Goal: Task Accomplishment & Management: Manage account settings

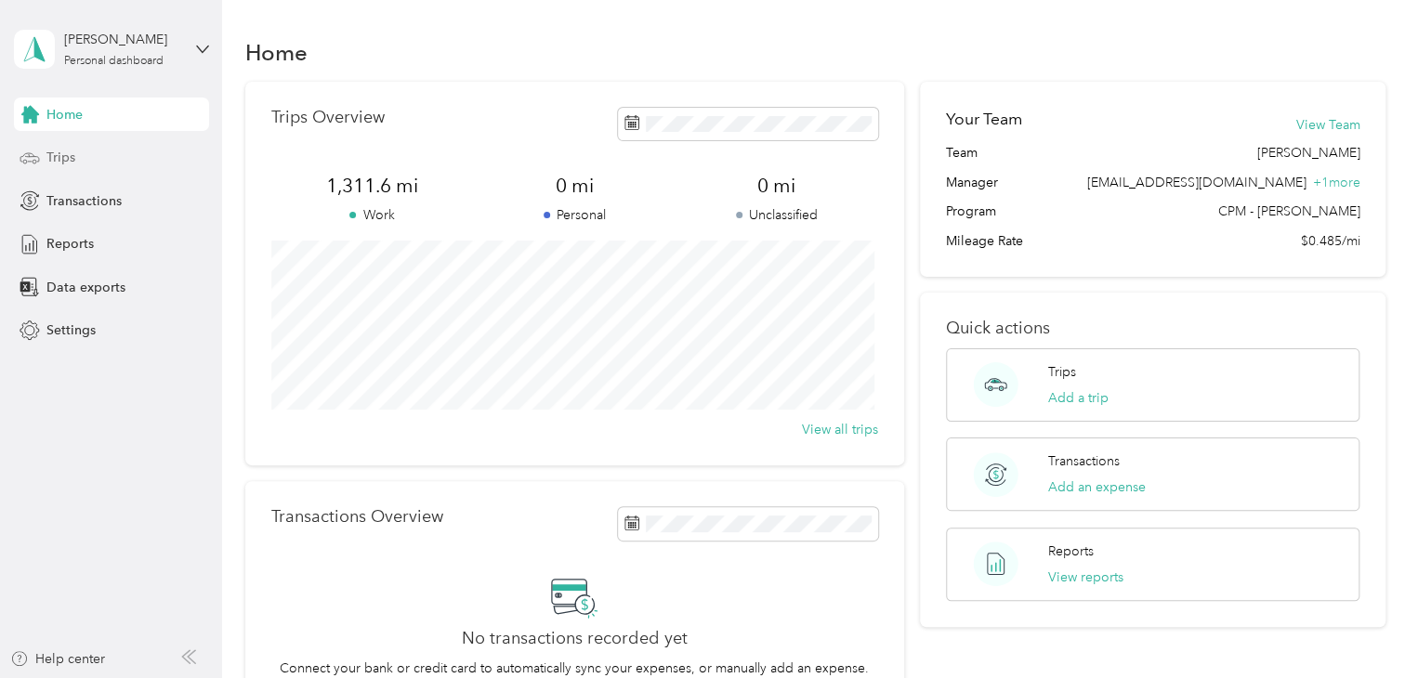
click at [73, 148] on span "Trips" at bounding box center [60, 158] width 29 height 20
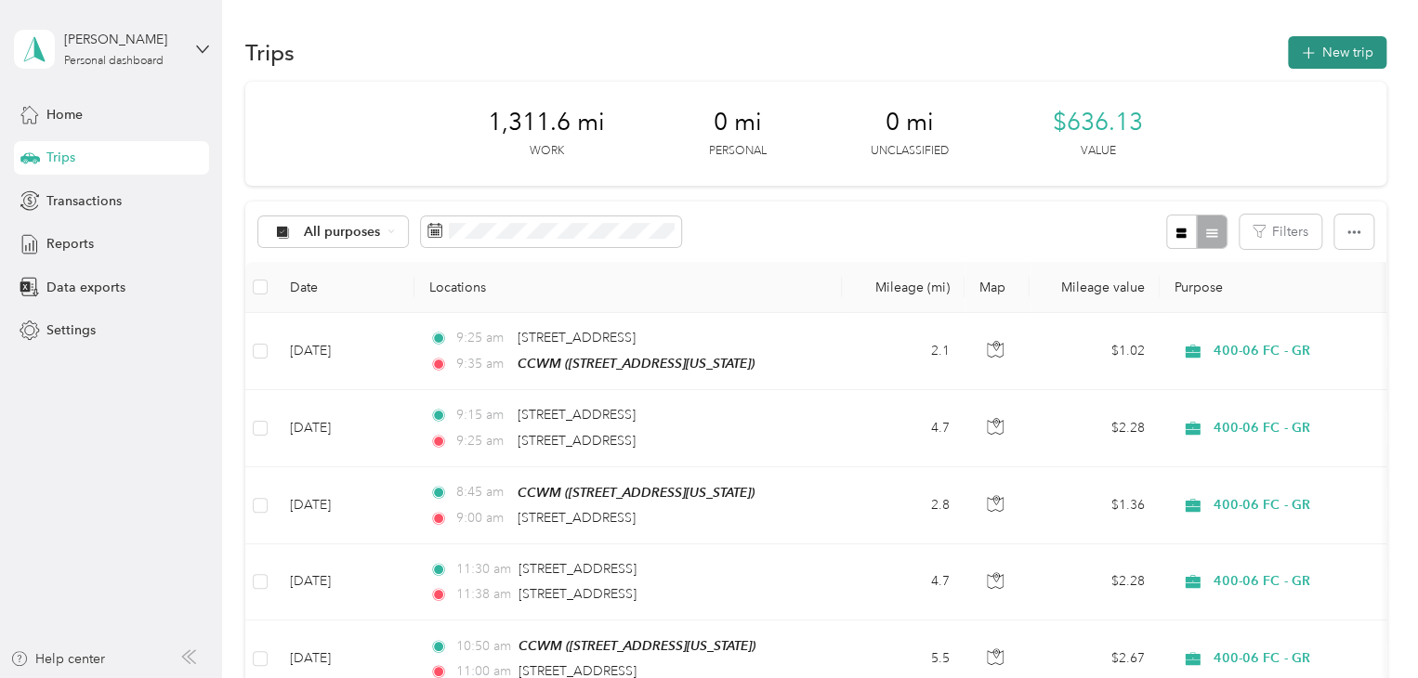
click at [1334, 49] on button "New trip" at bounding box center [1336, 52] width 98 height 33
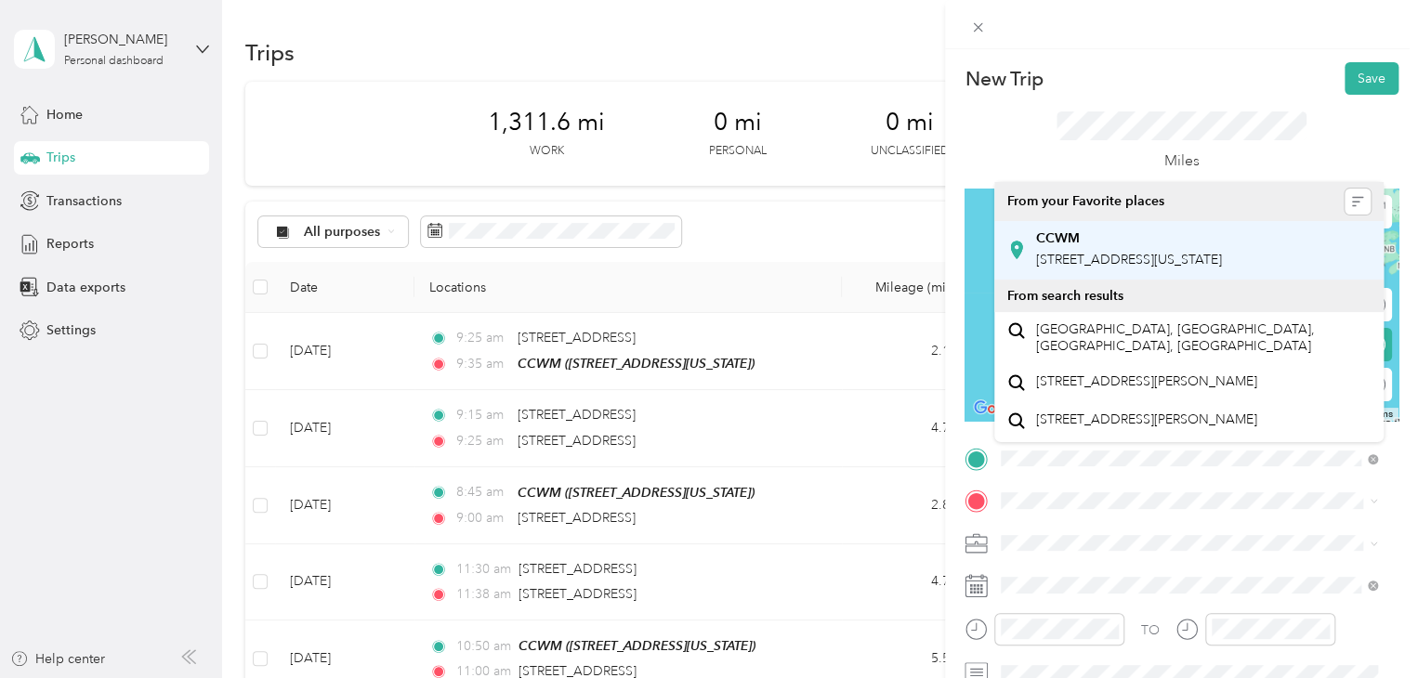
click at [1101, 249] on div "CCWM [STREET_ADDRESS][US_STATE]" at bounding box center [1129, 249] width 186 height 39
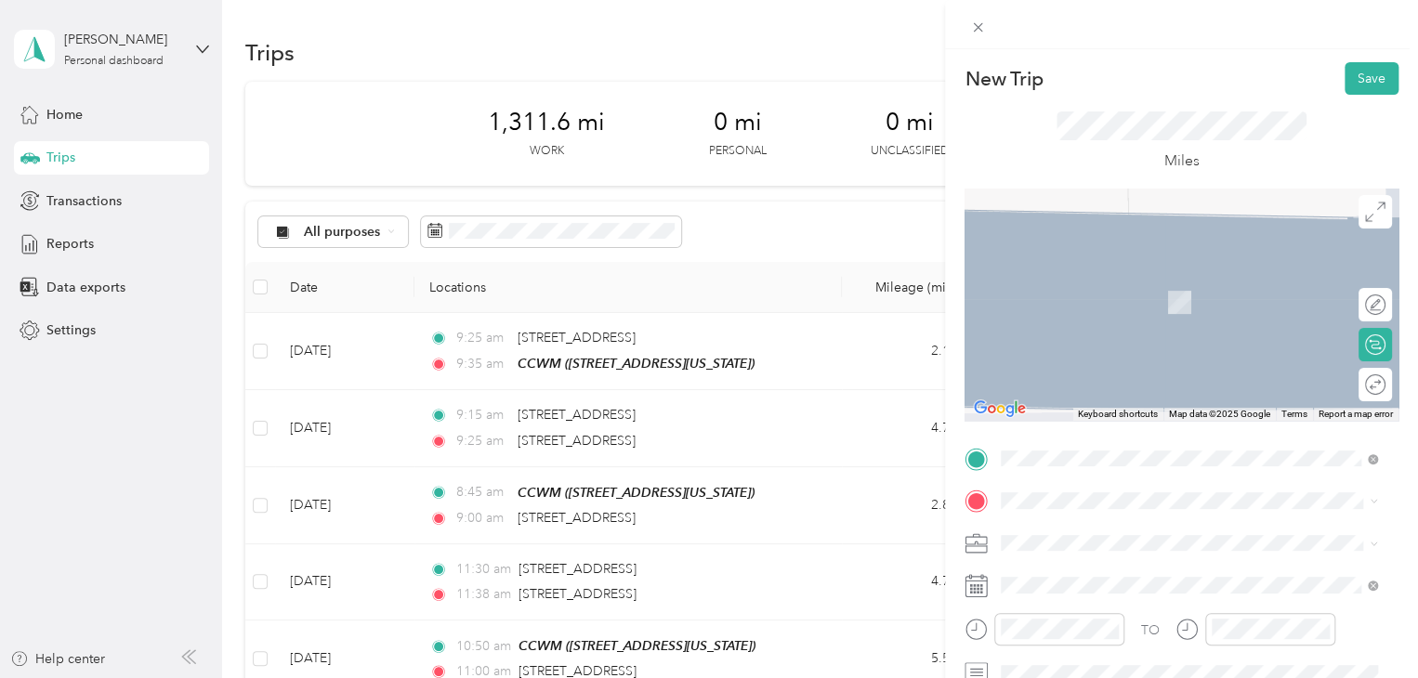
click at [728, 432] on div "New Trip Save This trip cannot be edited because it is either under review, app…" at bounding box center [709, 339] width 1418 height 678
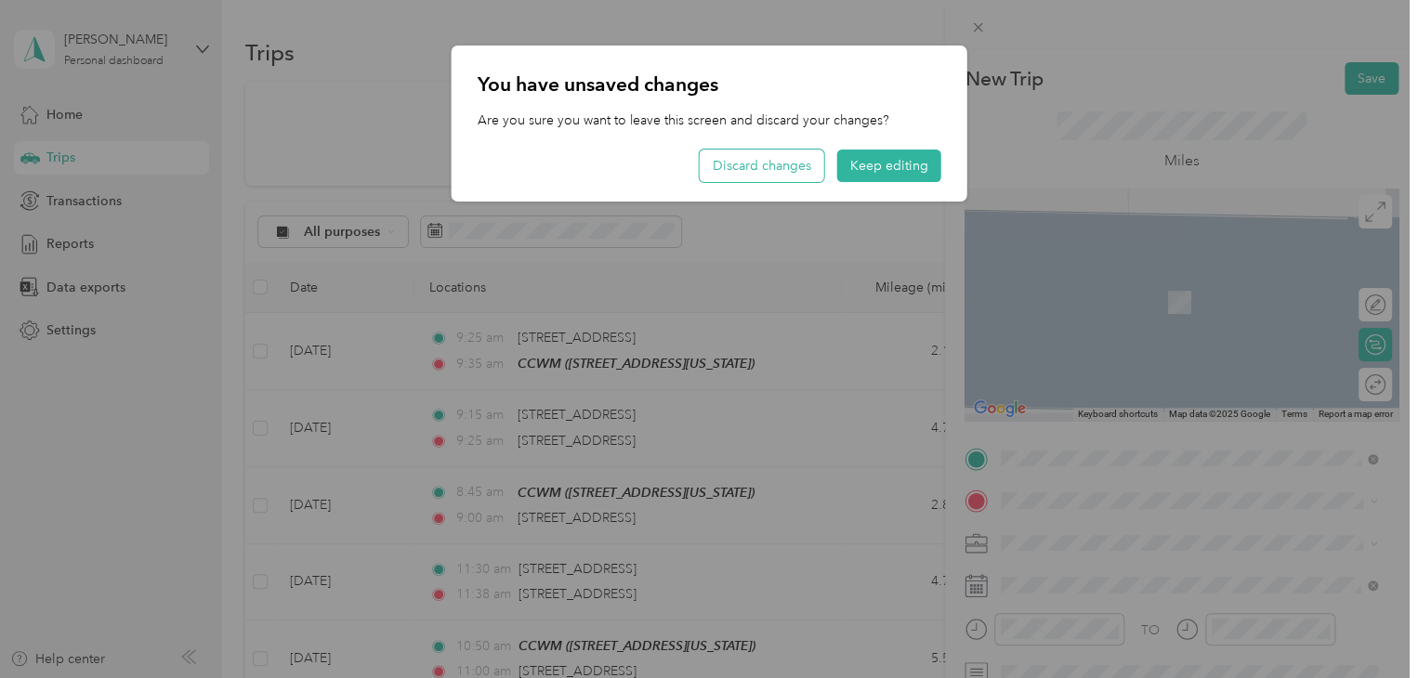
click at [768, 155] on button "Discard changes" at bounding box center [761, 166] width 124 height 33
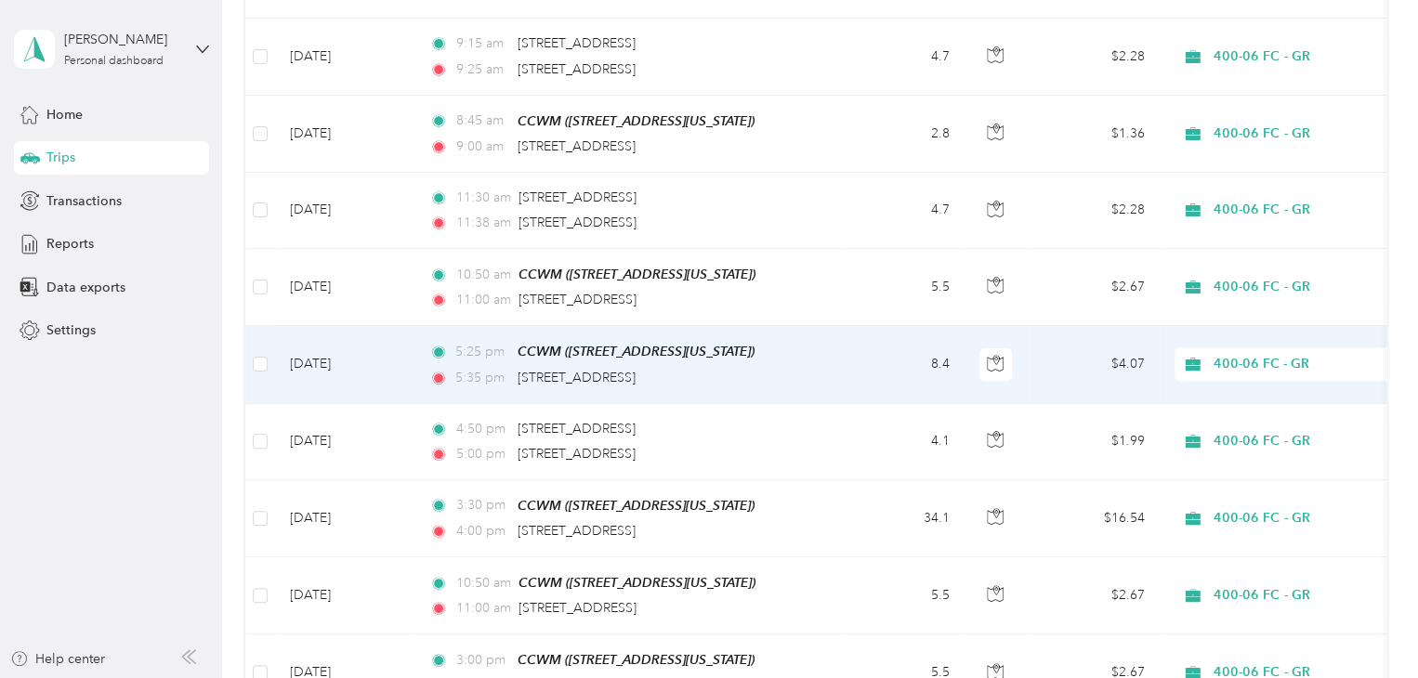
scroll to position [464, 0]
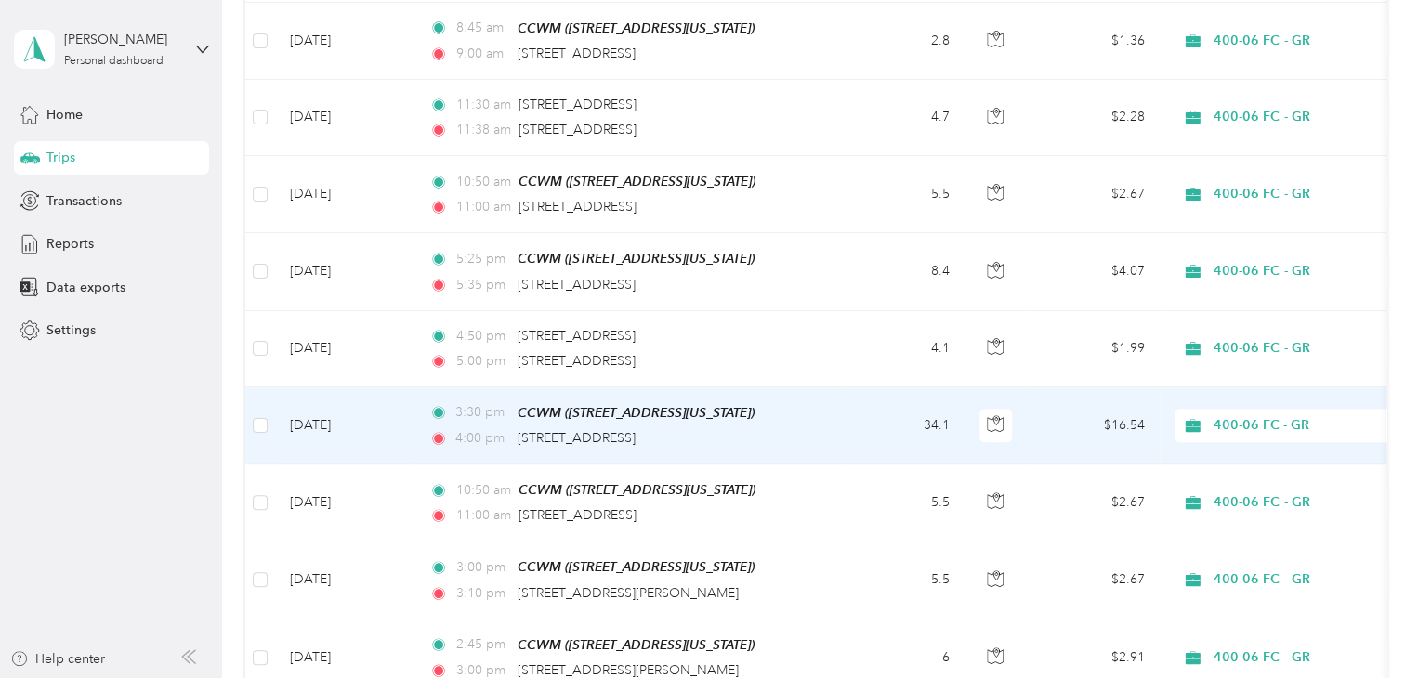
drag, startPoint x: 700, startPoint y: 428, endPoint x: 510, endPoint y: 429, distance: 190.4
click at [510, 429] on div "4:00 pm [STREET_ADDRESS]" at bounding box center [624, 438] width 390 height 20
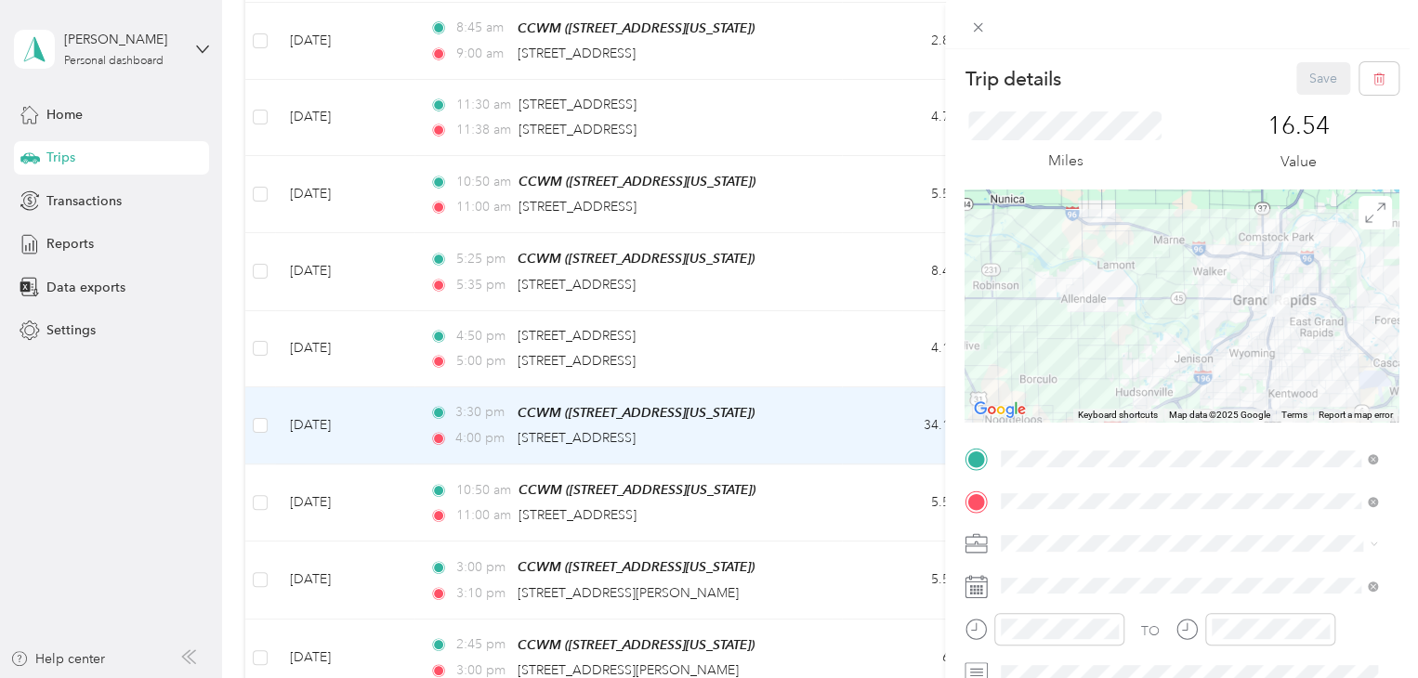
click at [762, 434] on div "Trip details Save This trip cannot be edited because it is either under review,…" at bounding box center [709, 339] width 1418 height 678
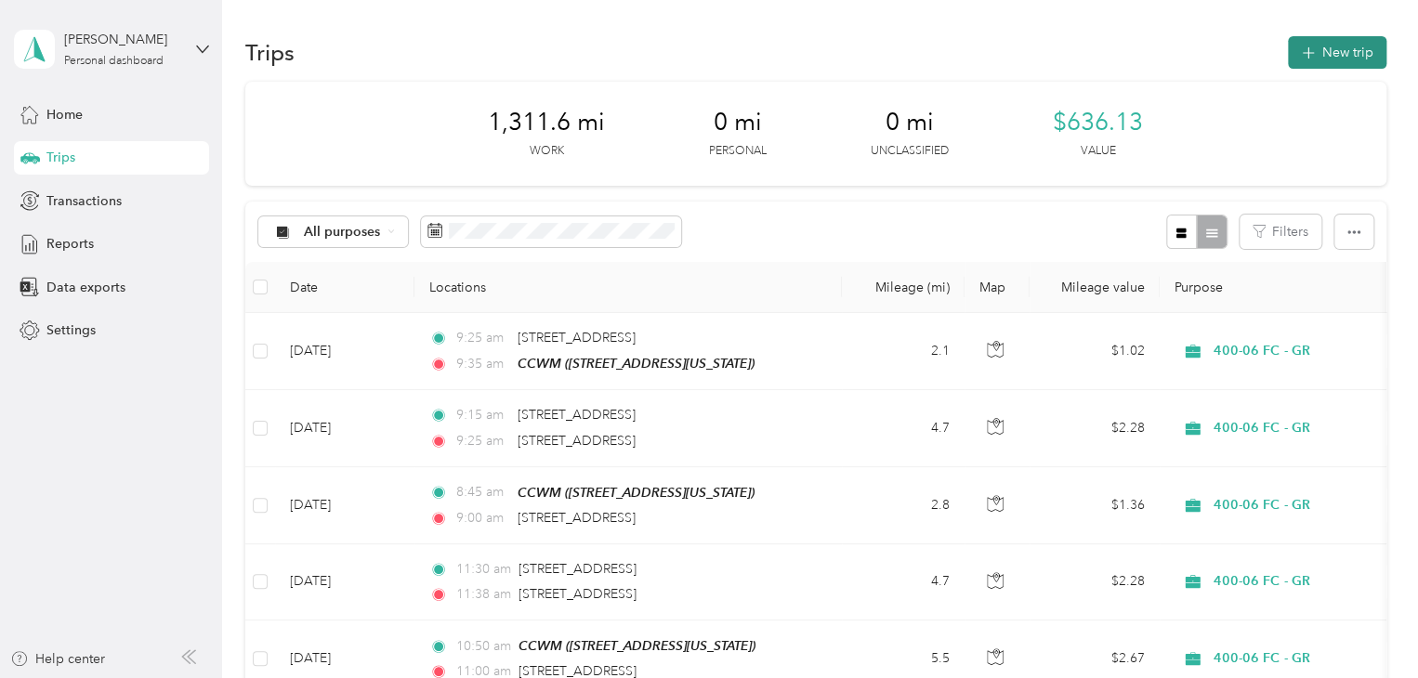
click at [1324, 59] on button "New trip" at bounding box center [1336, 52] width 98 height 33
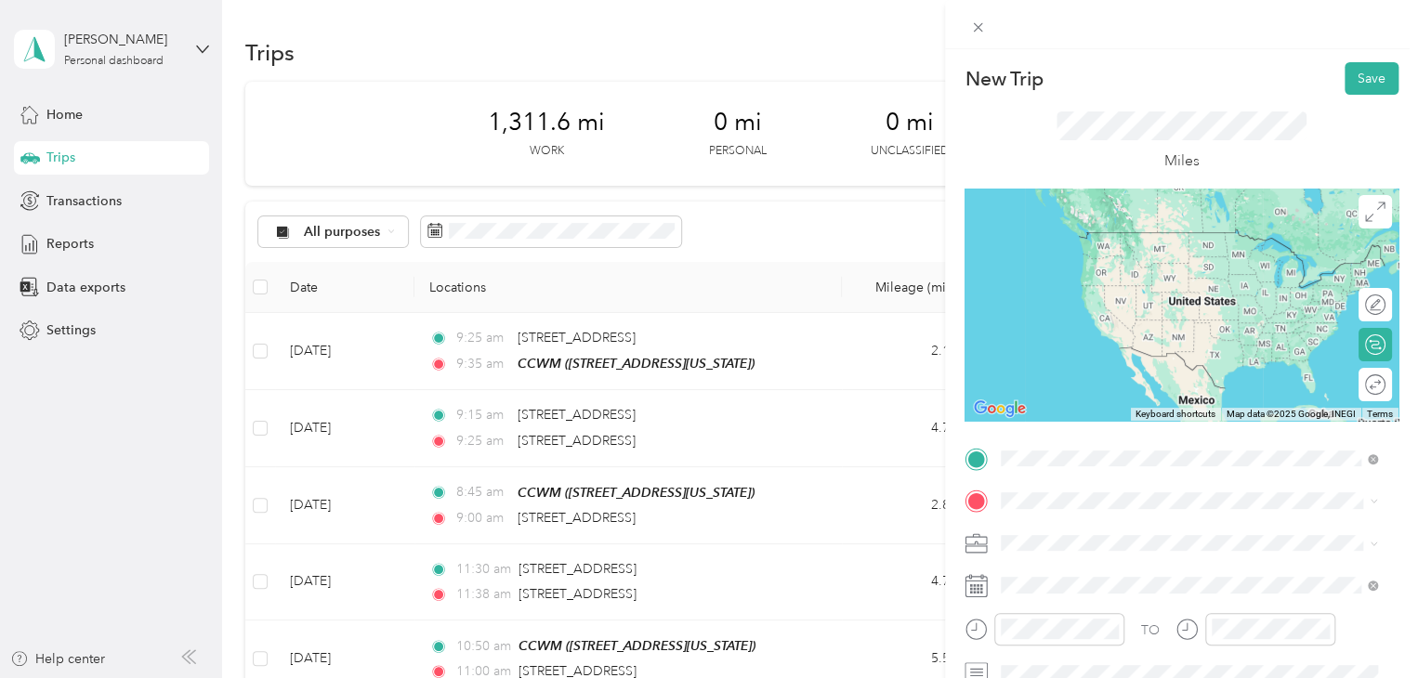
click at [1116, 261] on span "[STREET_ADDRESS][US_STATE]" at bounding box center [1129, 260] width 186 height 16
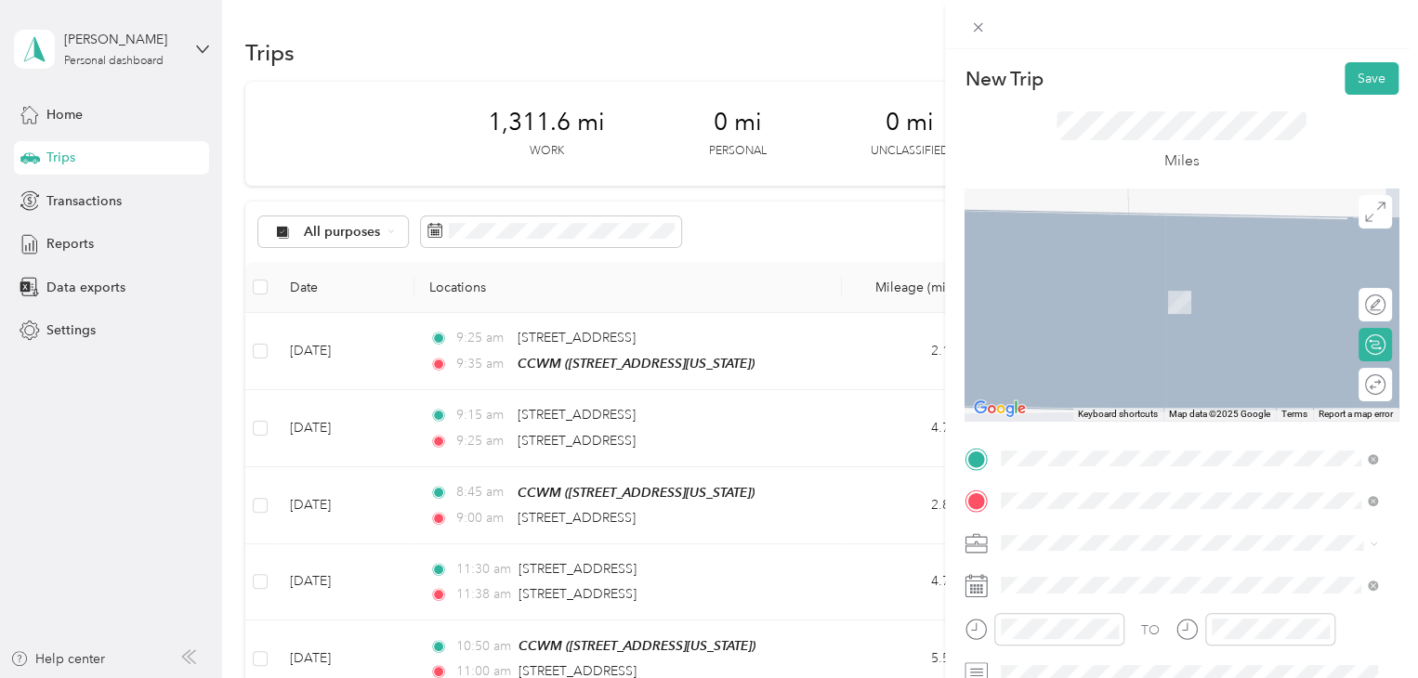
click at [1148, 303] on span "[STREET_ADDRESS][US_STATE]" at bounding box center [1129, 294] width 186 height 17
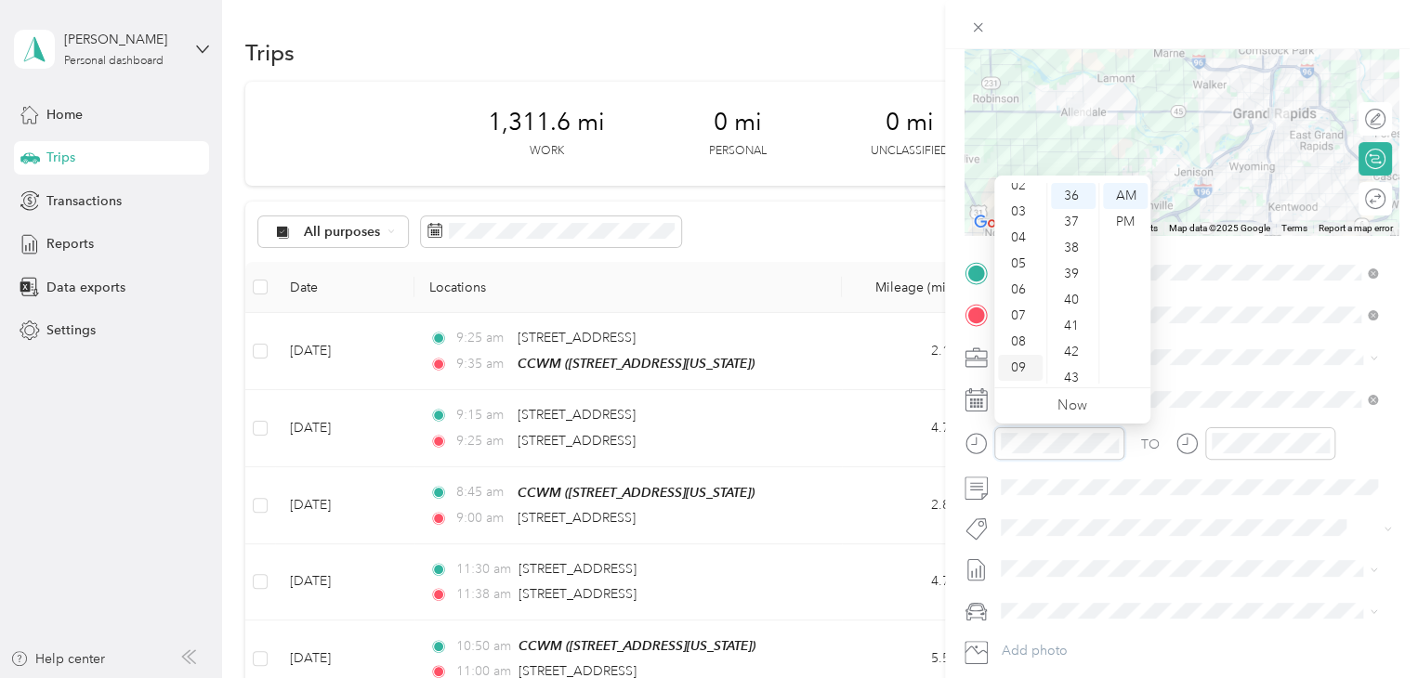
scroll to position [19, 0]
click at [1024, 249] on div "03" at bounding box center [1020, 255] width 45 height 26
click at [1072, 291] on div "15" at bounding box center [1073, 300] width 45 height 26
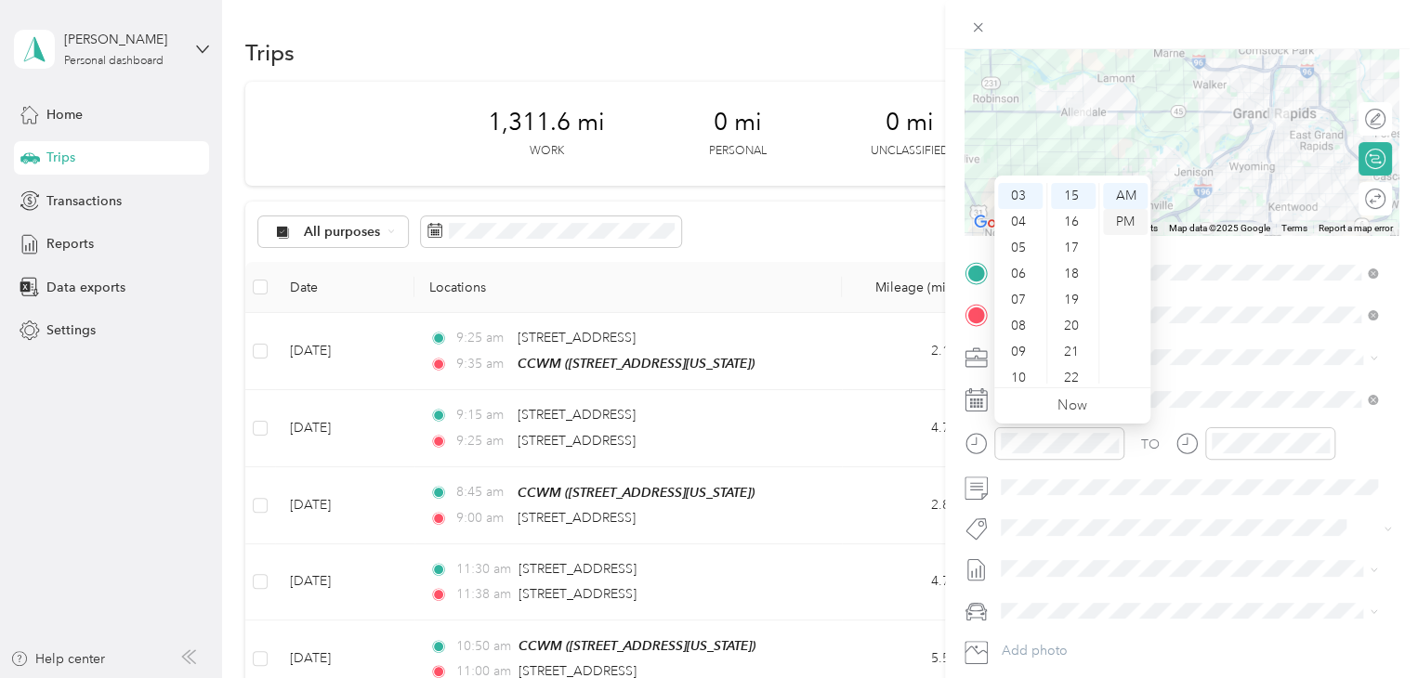
click at [1132, 216] on div "PM" at bounding box center [1125, 222] width 45 height 26
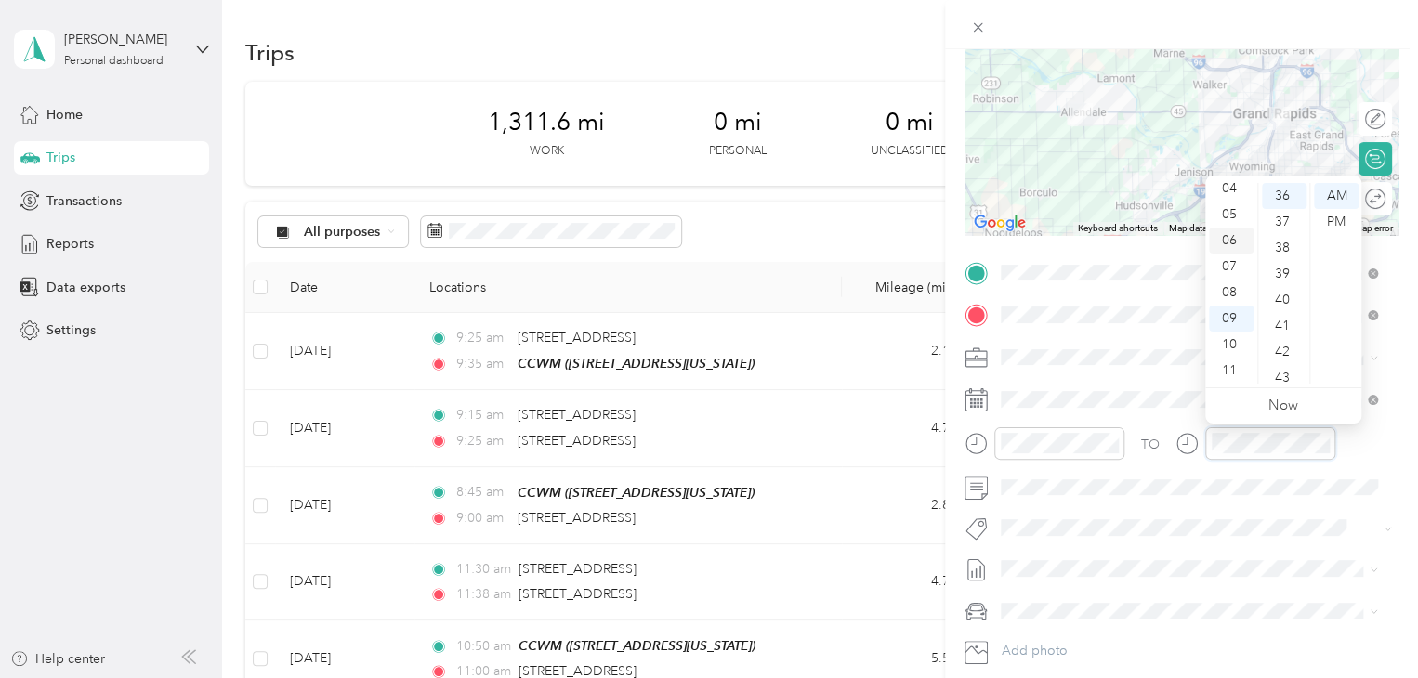
scroll to position [19, 0]
click at [1229, 255] on div "03" at bounding box center [1231, 255] width 45 height 26
click at [1282, 242] on div "45" at bounding box center [1283, 244] width 45 height 26
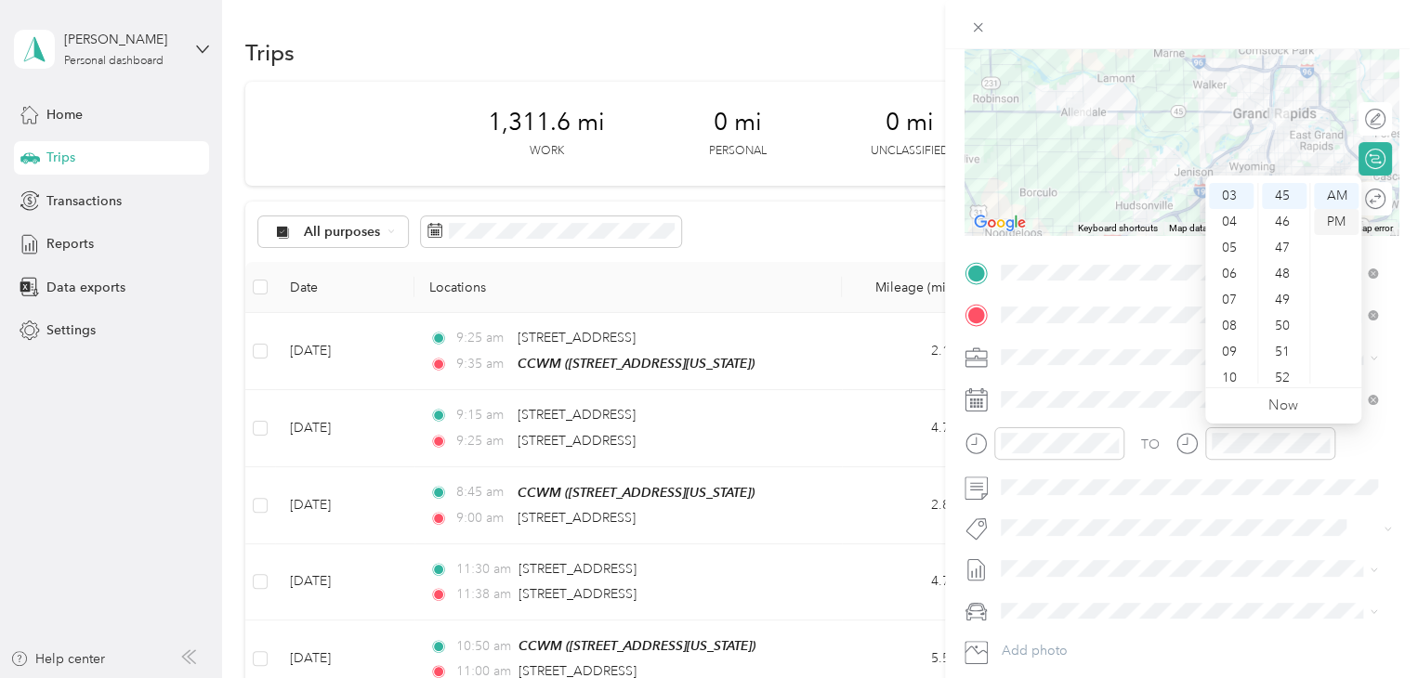
click at [1332, 223] on div "PM" at bounding box center [1336, 222] width 45 height 26
click at [1357, 194] on div at bounding box center [1365, 200] width 39 height 20
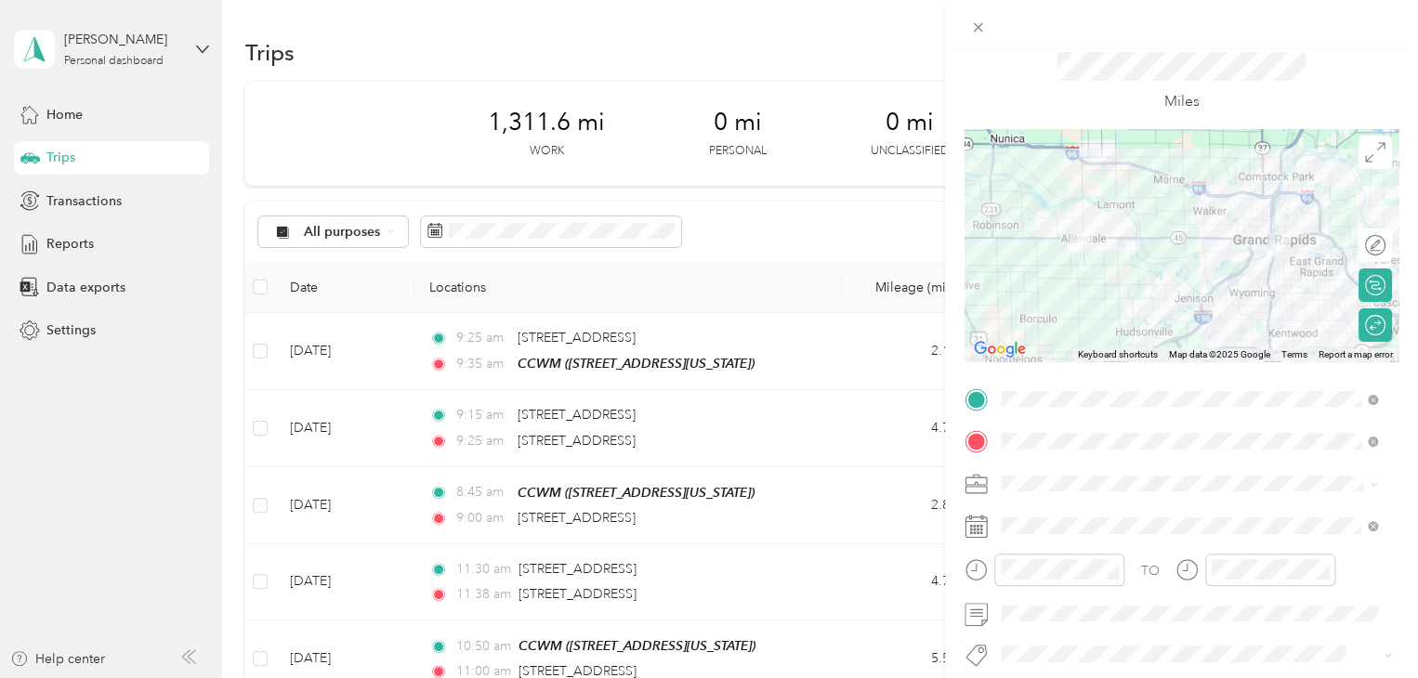
scroll to position [0, 0]
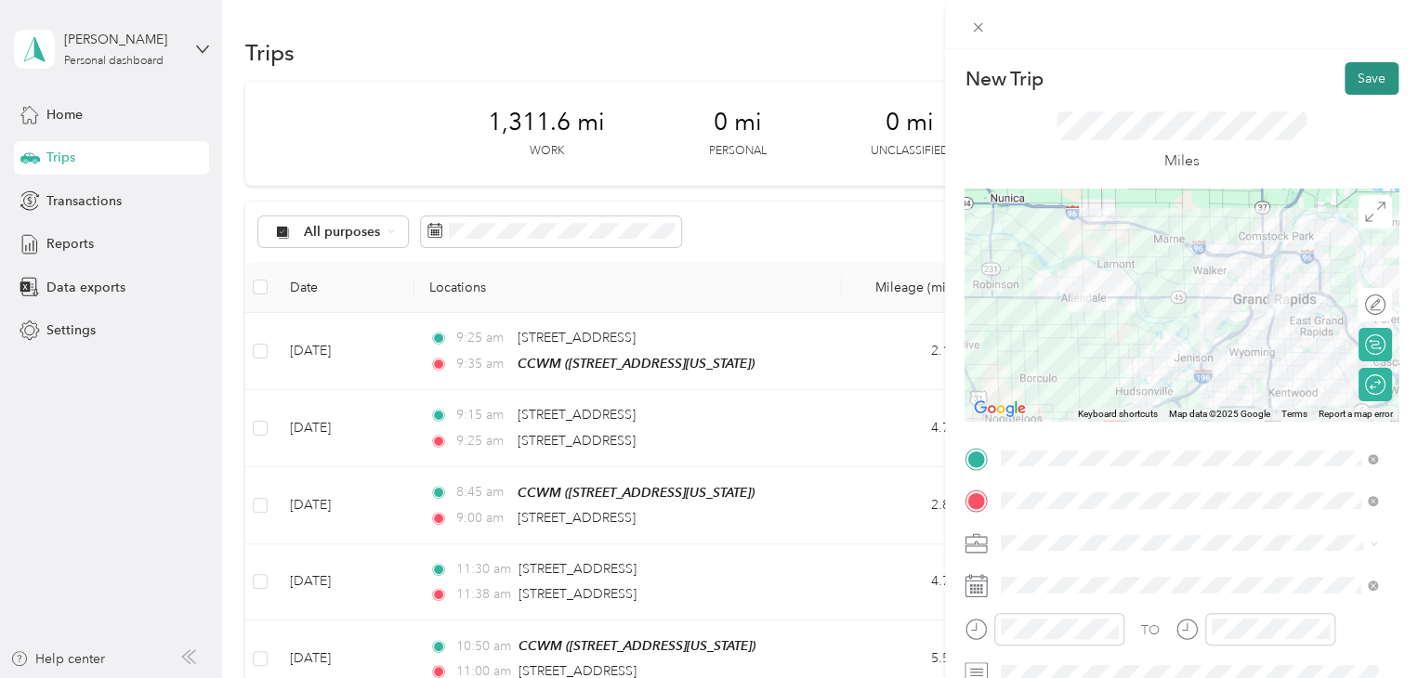
click at [1354, 87] on button "Save" at bounding box center [1371, 78] width 54 height 33
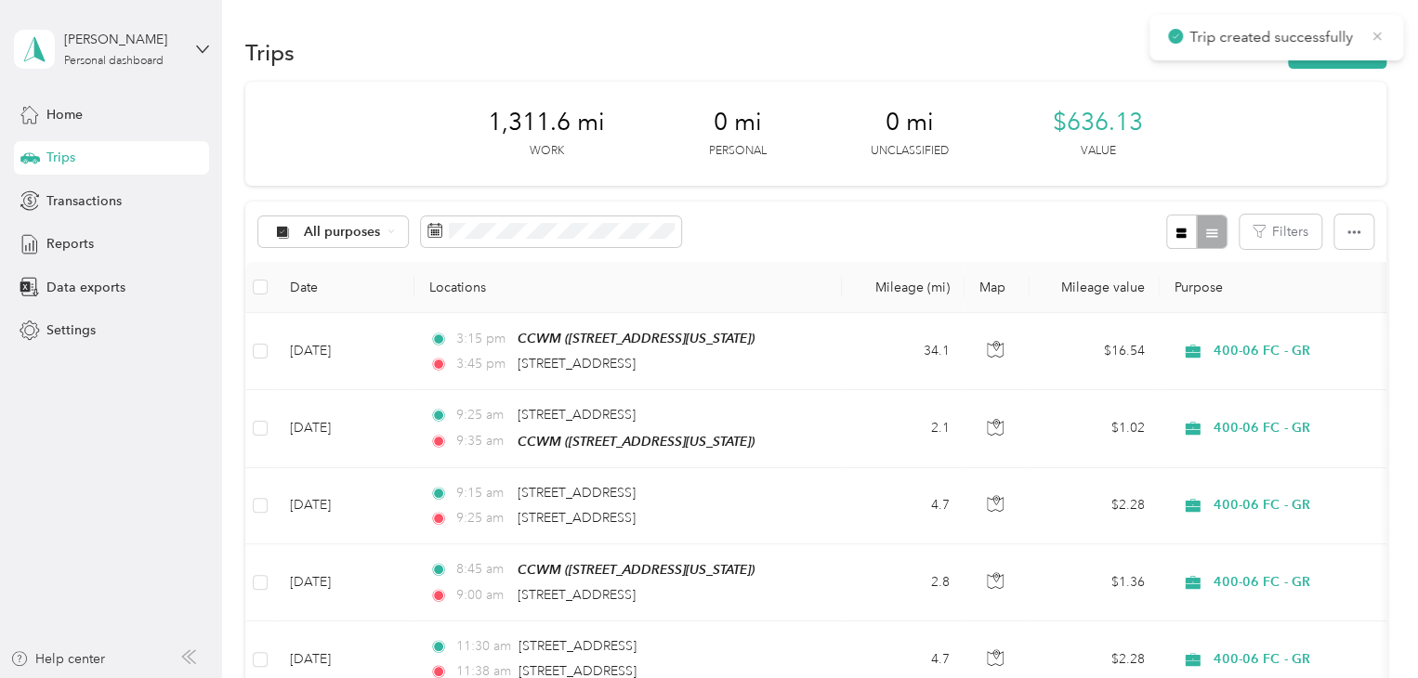
click at [1376, 31] on icon at bounding box center [1376, 36] width 15 height 17
click at [1342, 54] on button "New trip" at bounding box center [1336, 52] width 98 height 33
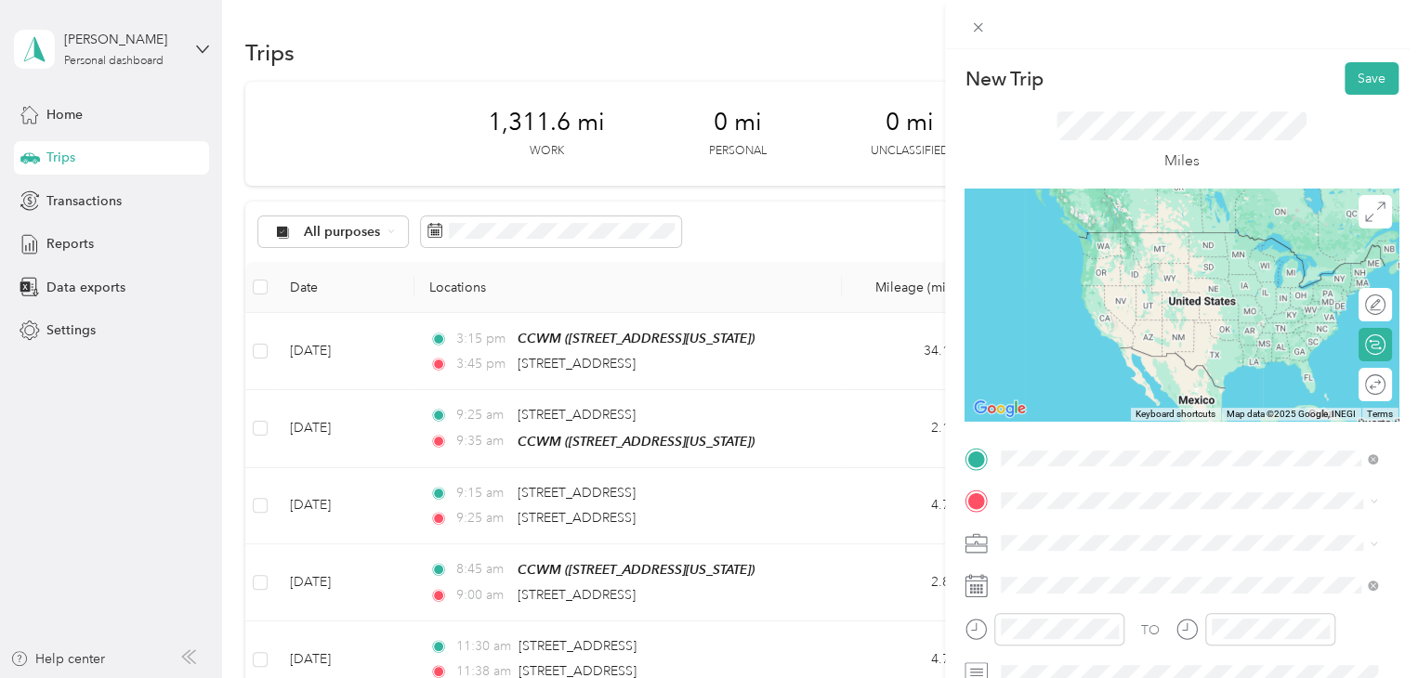
click at [1126, 266] on div "[STREET_ADDRESS][US_STATE]" at bounding box center [1188, 253] width 363 height 25
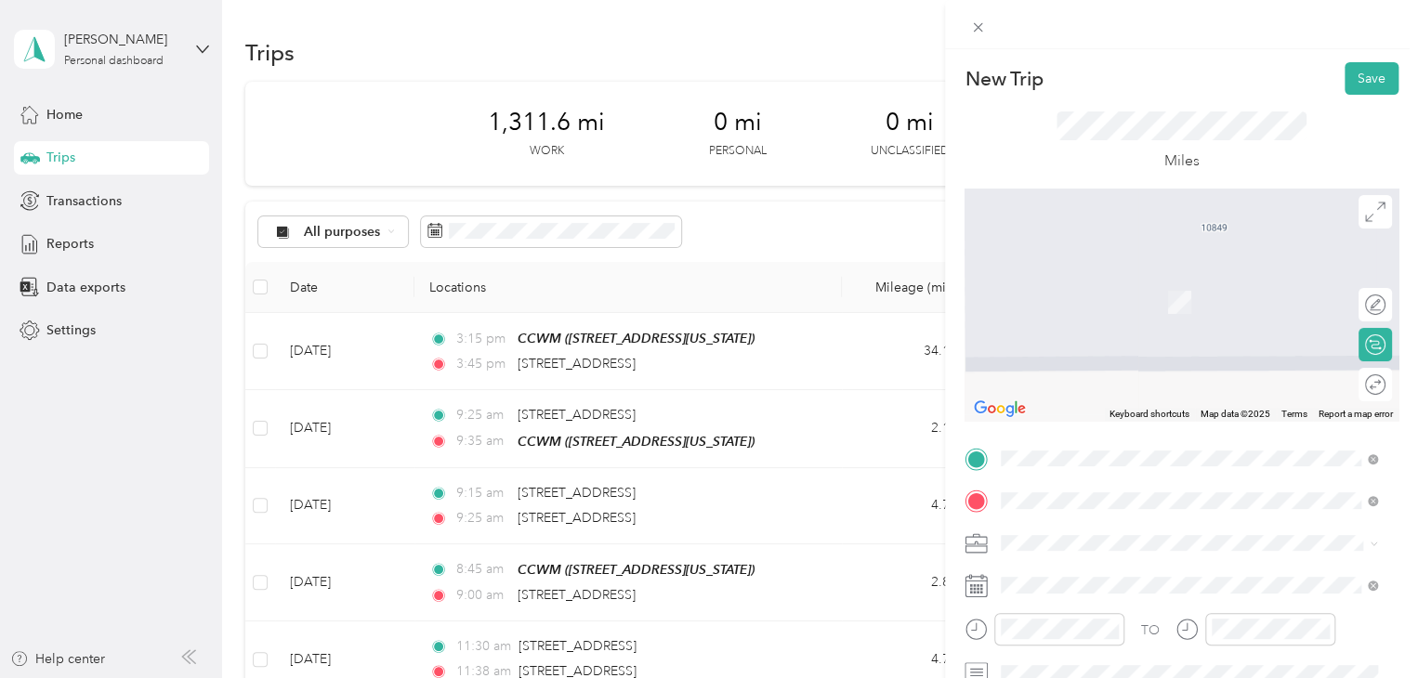
click at [1164, 278] on span "[STREET_ADDRESS][US_STATE][DEMOGRAPHIC_DATA]" at bounding box center [1201, 275] width 331 height 17
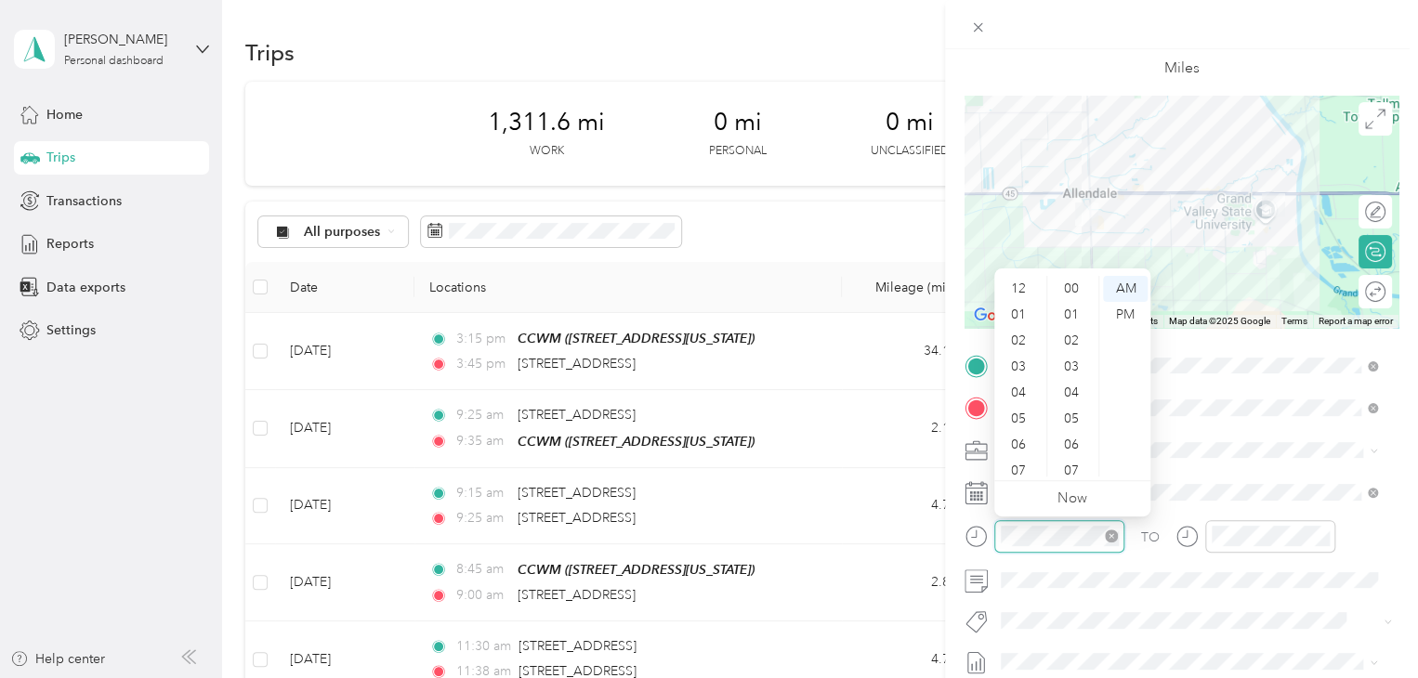
scroll to position [111, 0]
click at [1018, 286] on div "04" at bounding box center [1020, 281] width 45 height 26
click at [1026, 356] on div "03" at bounding box center [1020, 356] width 45 height 26
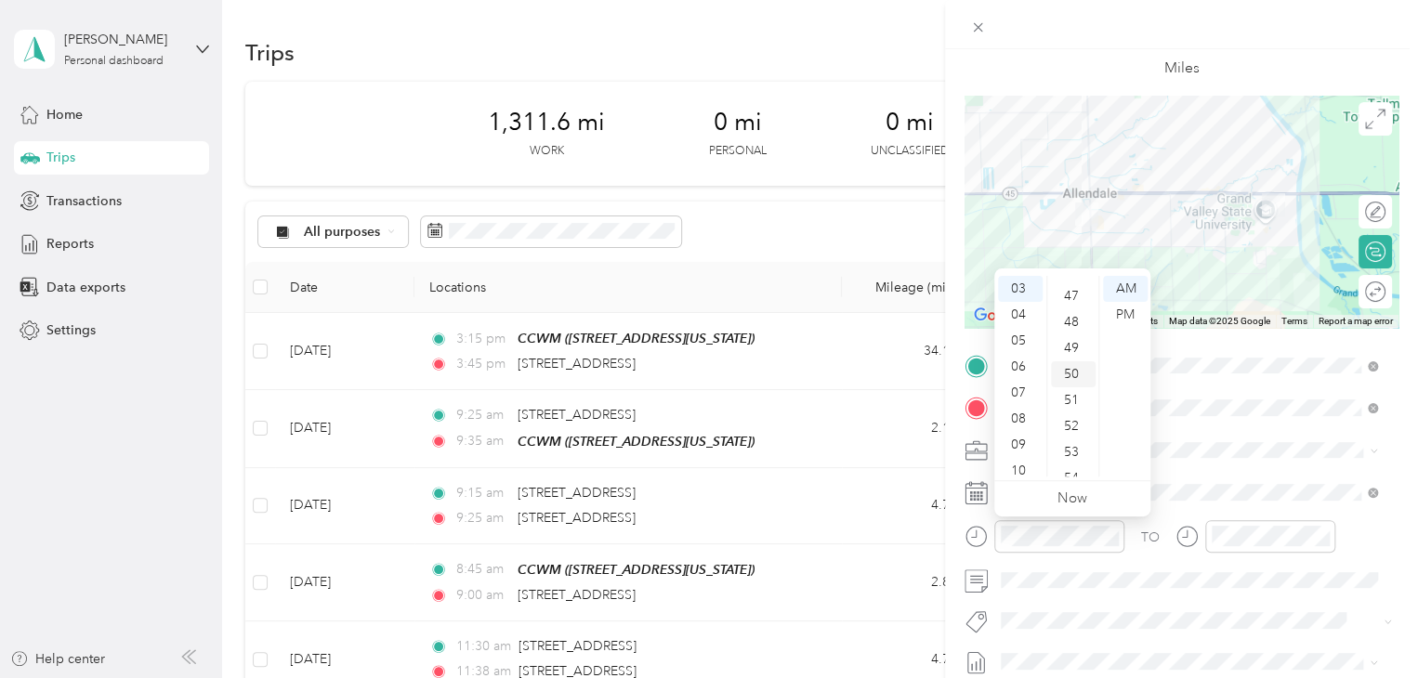
click at [1075, 372] on div "50" at bounding box center [1073, 374] width 45 height 26
click at [1117, 317] on div "PM" at bounding box center [1125, 315] width 45 height 26
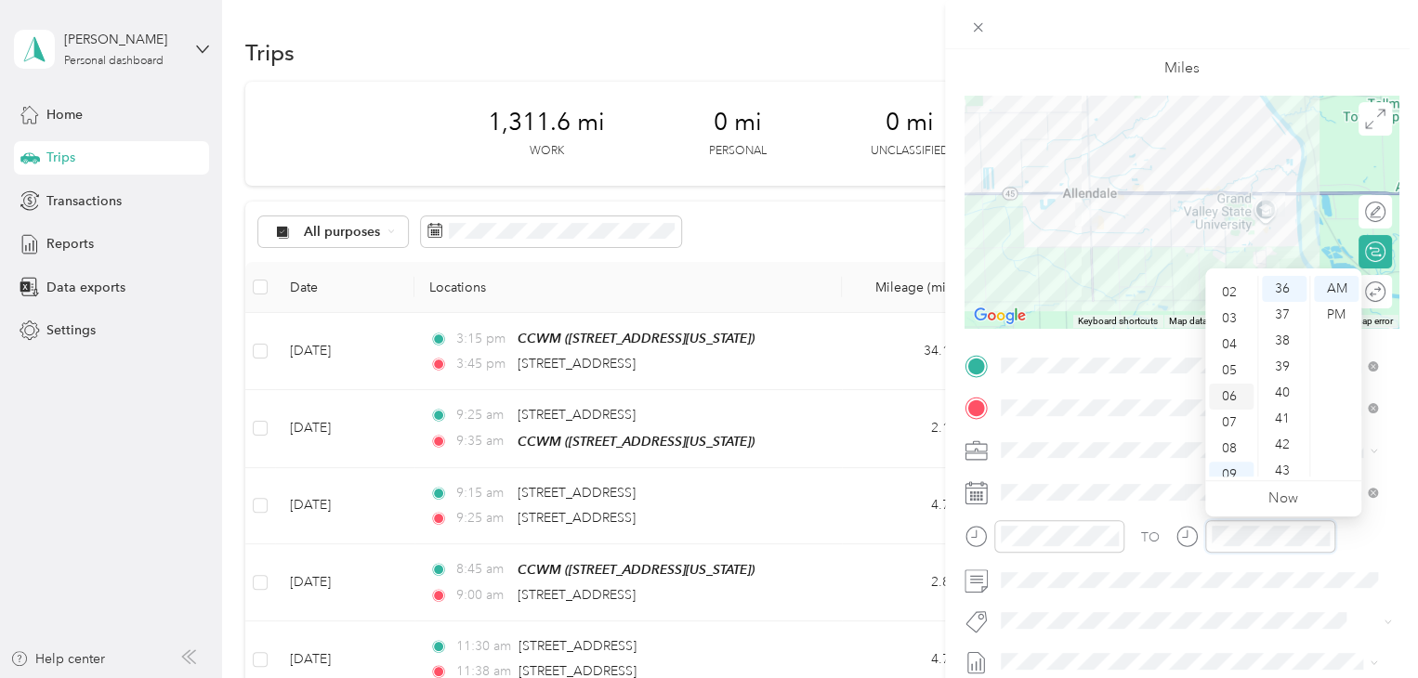
scroll to position [19, 0]
click at [1236, 367] on div "04" at bounding box center [1231, 374] width 45 height 26
click at [1278, 286] on div "00" at bounding box center [1283, 289] width 45 height 26
click at [1348, 308] on div "PM" at bounding box center [1336, 315] width 45 height 26
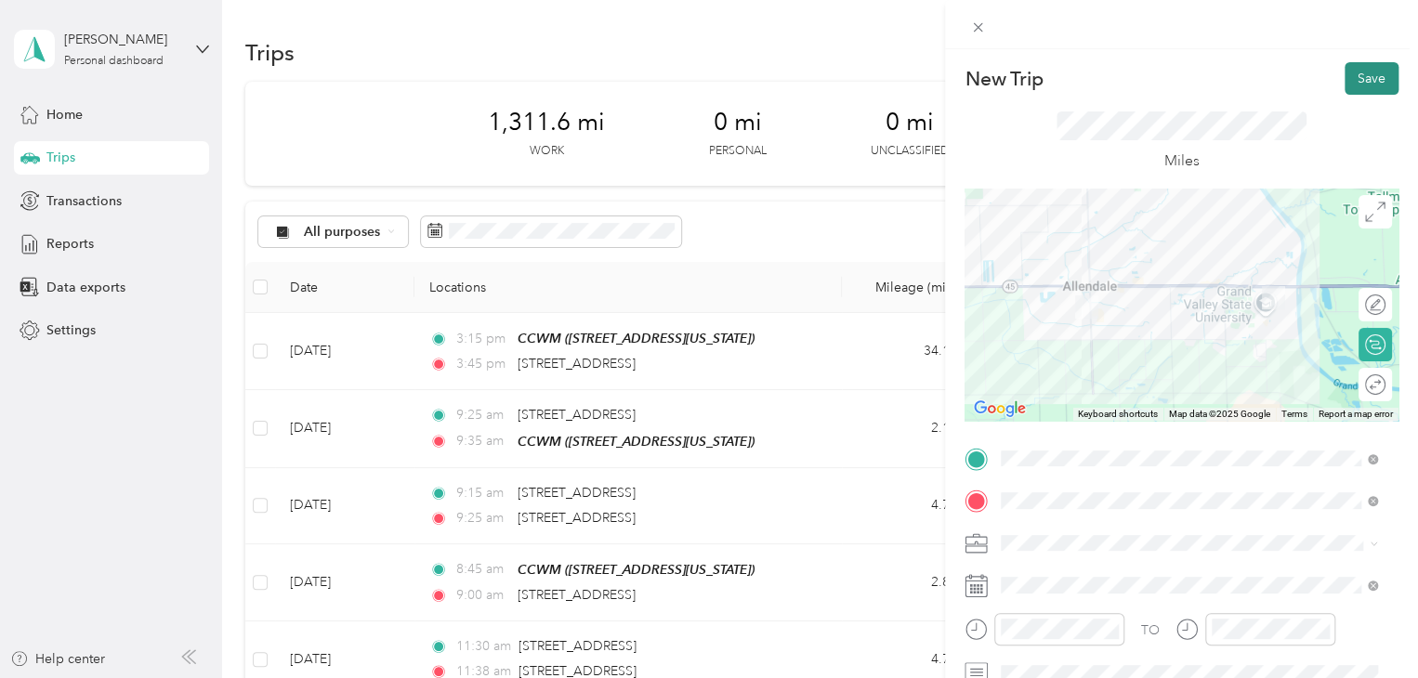
click at [1344, 74] on button "Save" at bounding box center [1371, 78] width 54 height 33
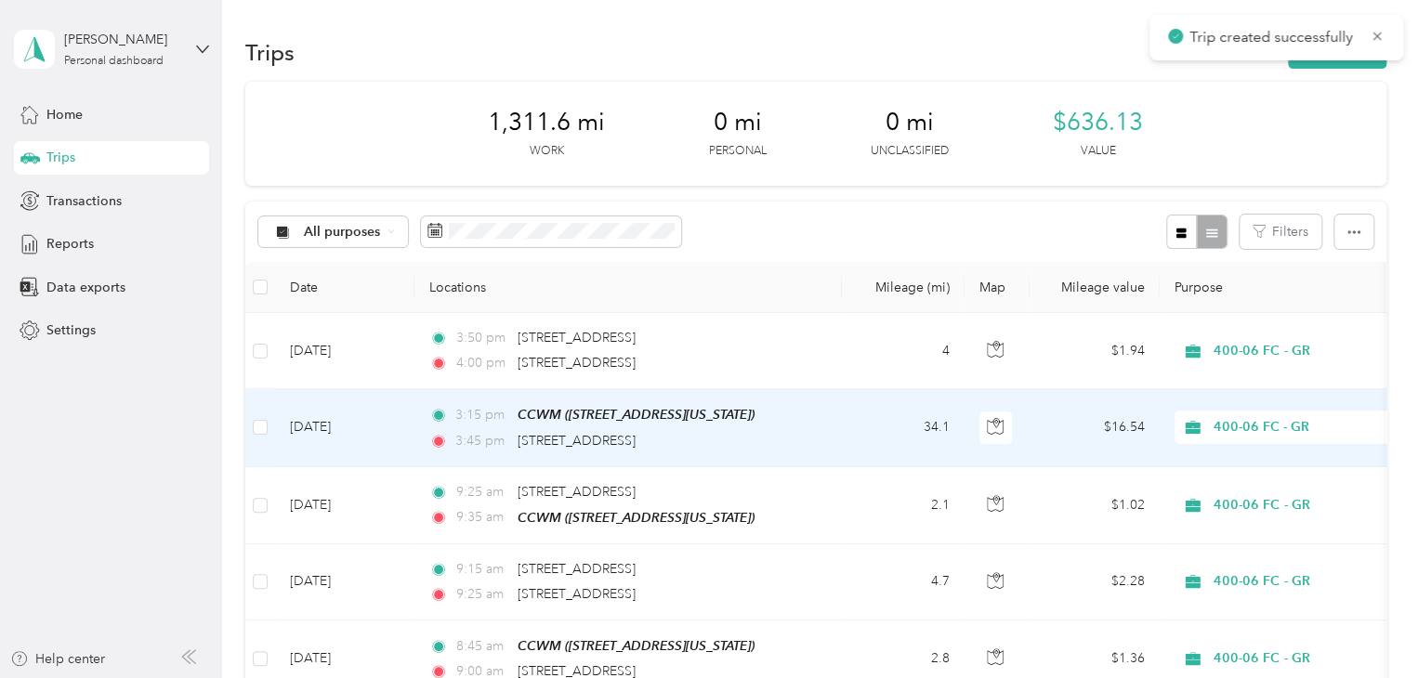
click at [754, 431] on div "3:45 pm [STREET_ADDRESS]" at bounding box center [624, 441] width 390 height 20
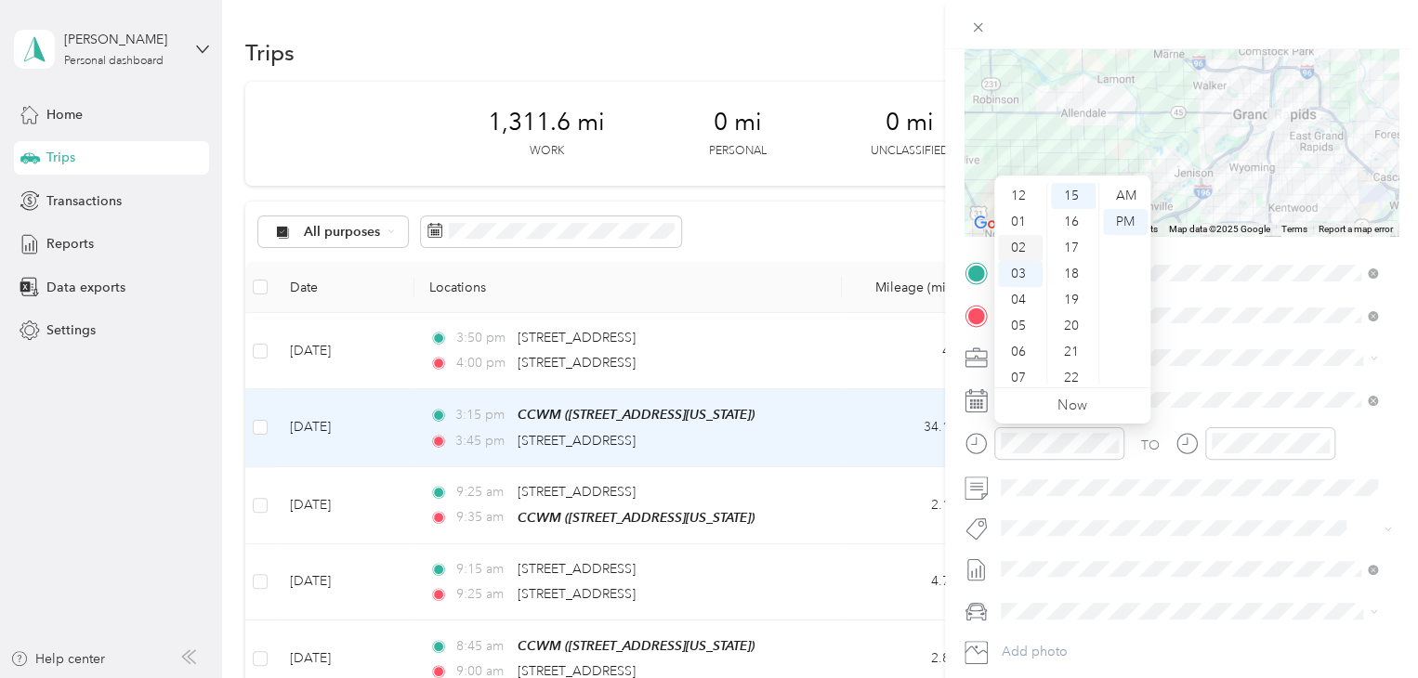
click at [1026, 246] on div "02" at bounding box center [1020, 248] width 45 height 26
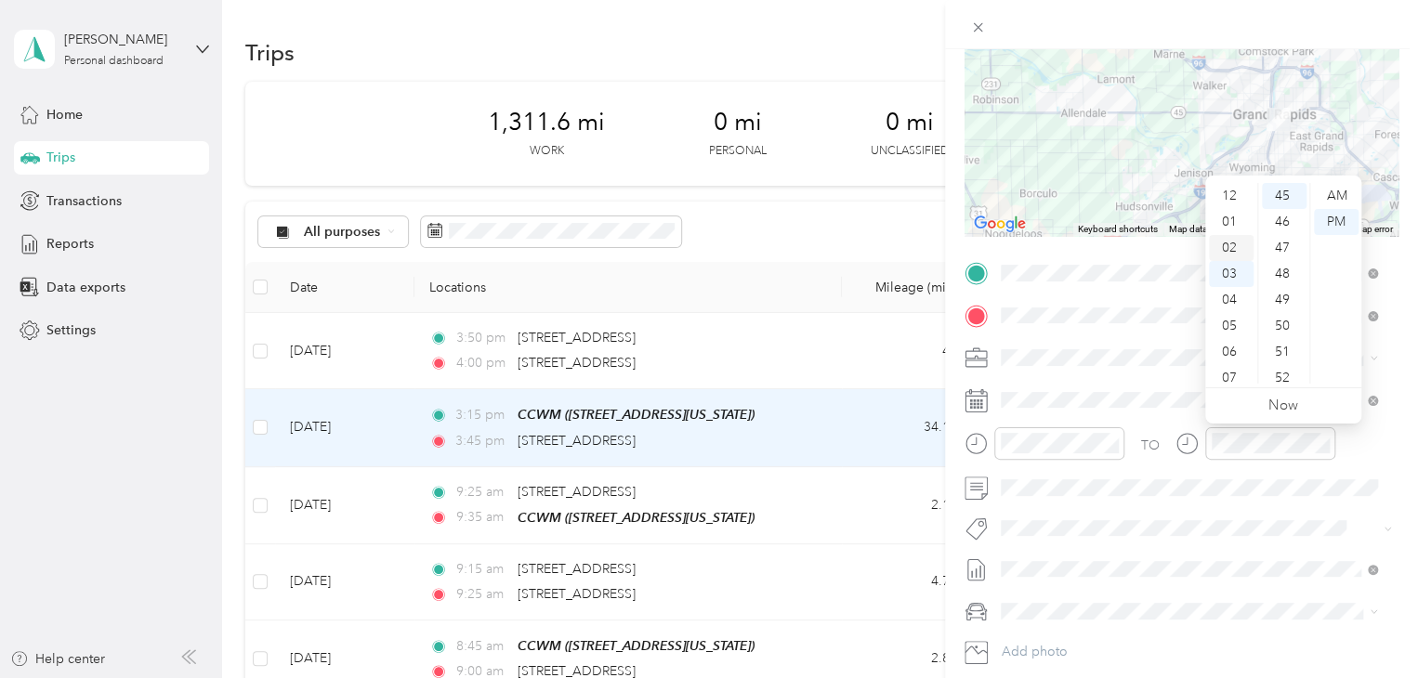
click at [1236, 242] on div "02" at bounding box center [1231, 248] width 45 height 26
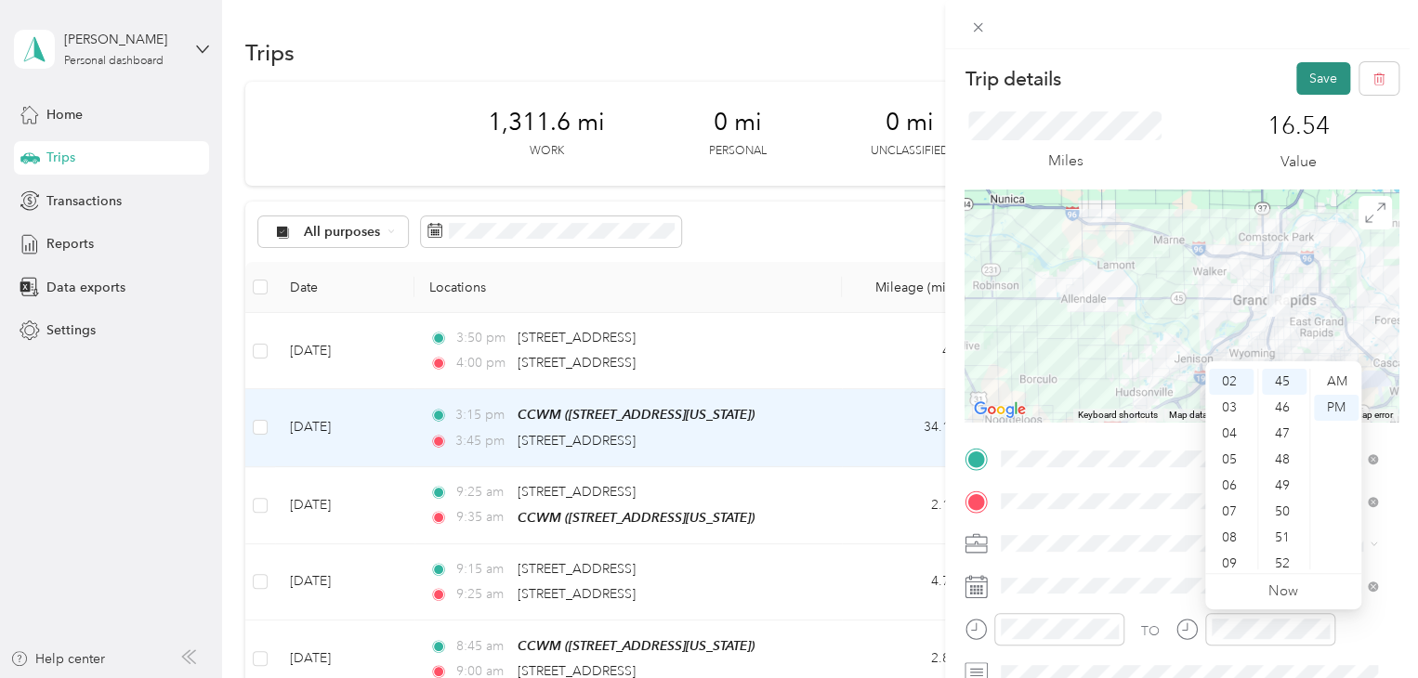
click at [1309, 80] on button "Save" at bounding box center [1323, 78] width 54 height 33
